Goal: Task Accomplishment & Management: Manage account settings

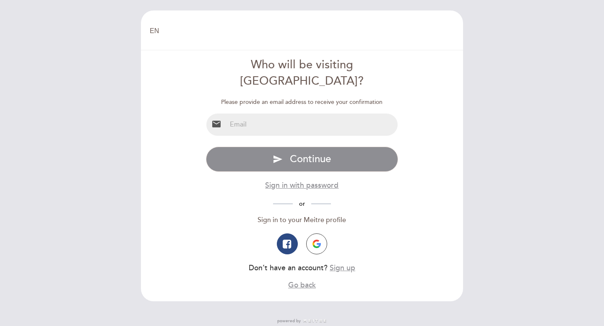
click at [278, 114] on input "email" at bounding box center [312, 125] width 172 height 22
type input "[PERSON_NAME][EMAIL_ADDRESS][DOMAIN_NAME]"
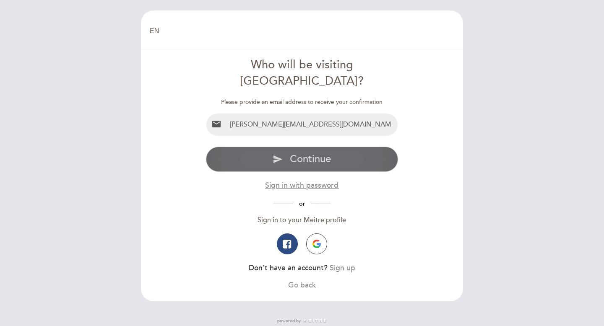
click at [298, 153] on span "Continue" at bounding box center [310, 159] width 41 height 12
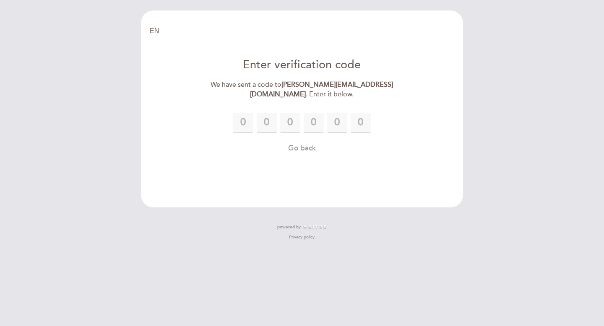
type input "3"
type input "4"
type input "2"
type input "9"
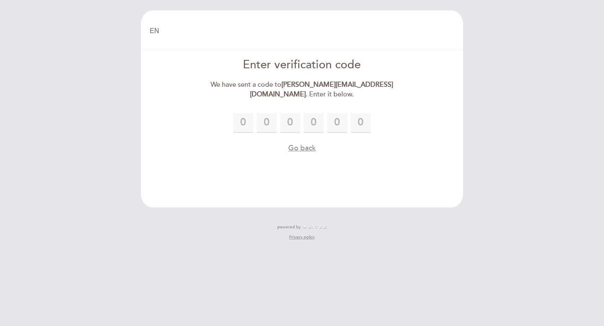
type input "7"
click at [336, 160] on header "EN ES PT Welcome Welcome, Change user Book a table Enter verification code We h…" at bounding box center [302, 108] width 322 height 197
